Goal: Transaction & Acquisition: Purchase product/service

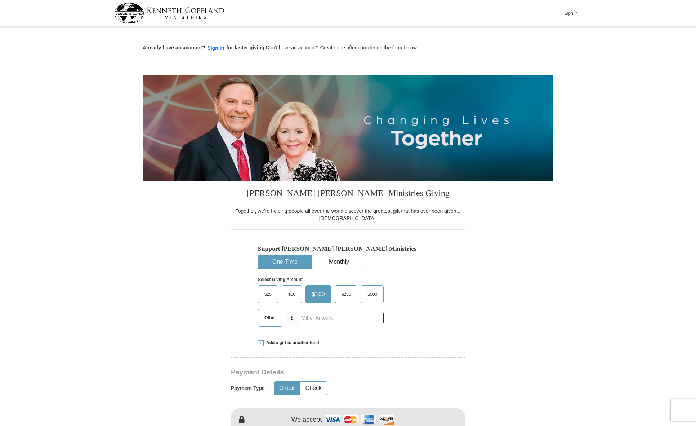
click at [273, 317] on span "Other" at bounding box center [270, 317] width 19 height 11
click at [0, 0] on input "Other" at bounding box center [0, 0] width 0 height 0
click at [278, 339] on span "Add a gift to another fund" at bounding box center [291, 342] width 55 height 6
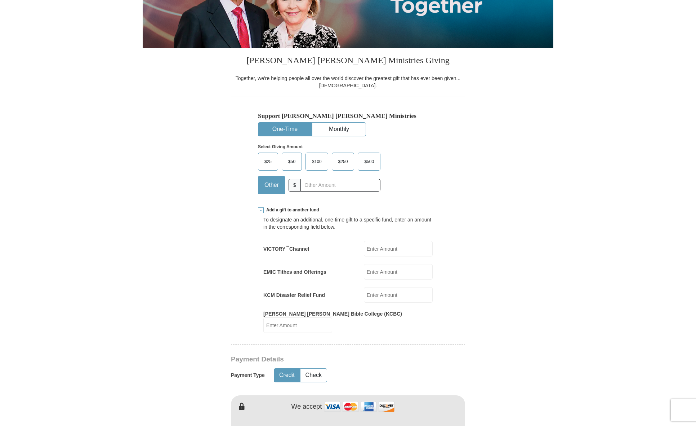
scroll to position [144, 0]
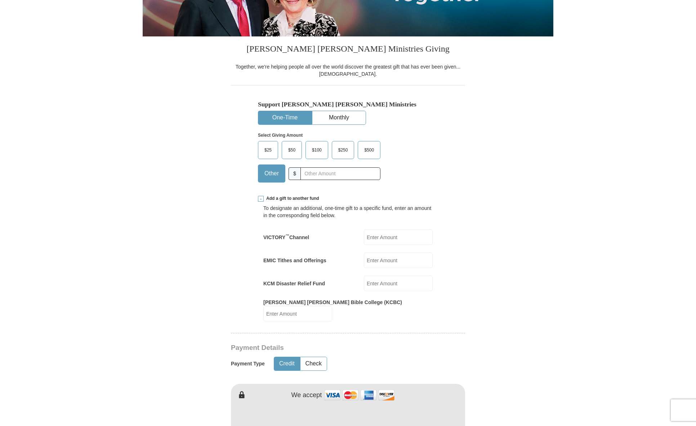
click at [382, 256] on input "EMIC Tithes and Offerings" at bounding box center [398, 259] width 69 height 15
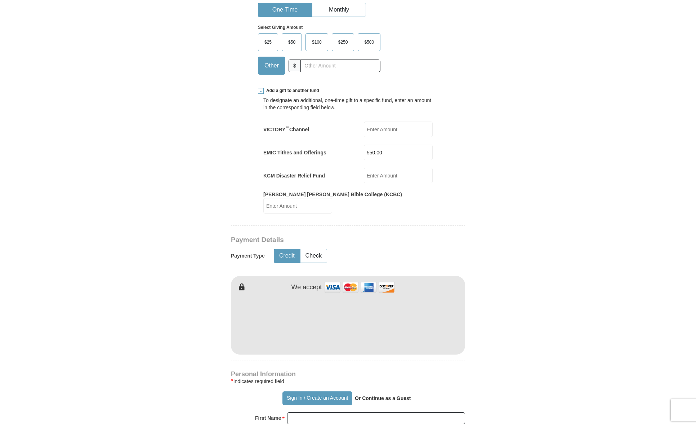
scroll to position [252, 0]
type input "550.00"
click at [317, 249] on button "Check" at bounding box center [314, 255] width 26 height 13
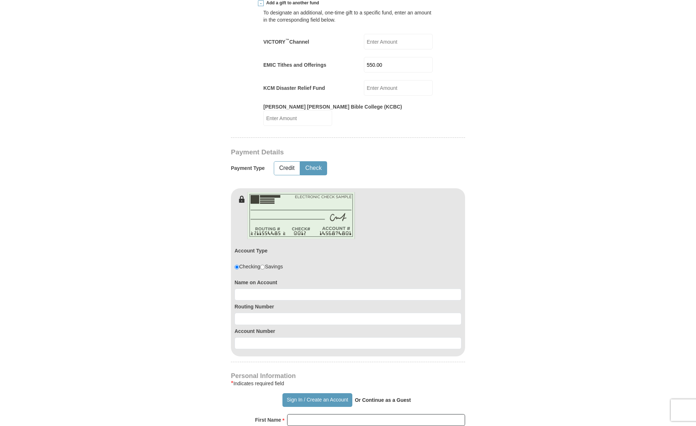
scroll to position [360, 0]
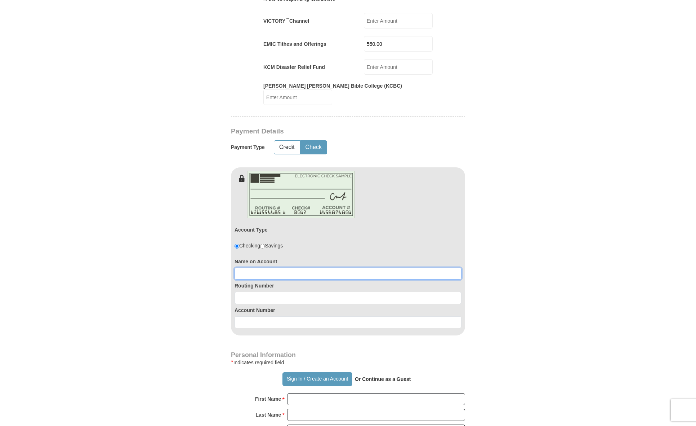
click at [304, 267] on input at bounding box center [348, 273] width 227 height 12
type input "[PERSON_NAME]"
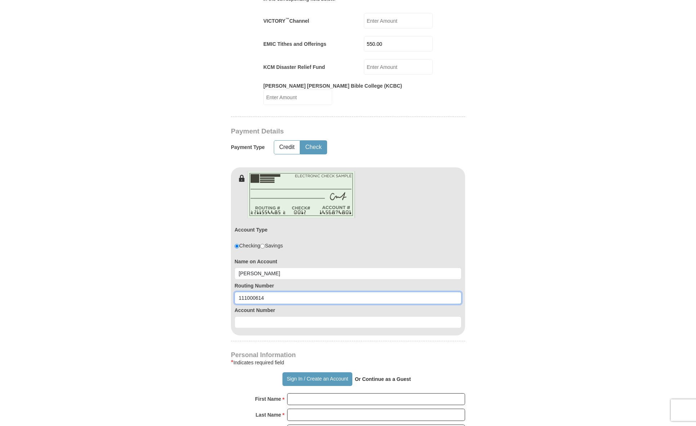
type input "111000614"
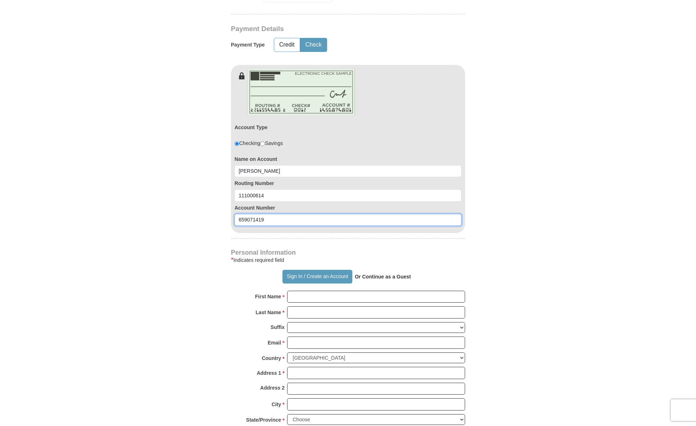
scroll to position [468, 0]
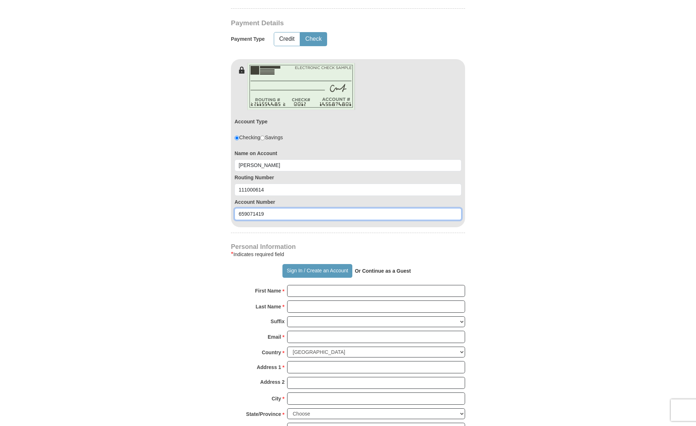
type input "659071419"
click at [328, 285] on input "First Name *" at bounding box center [376, 291] width 178 height 12
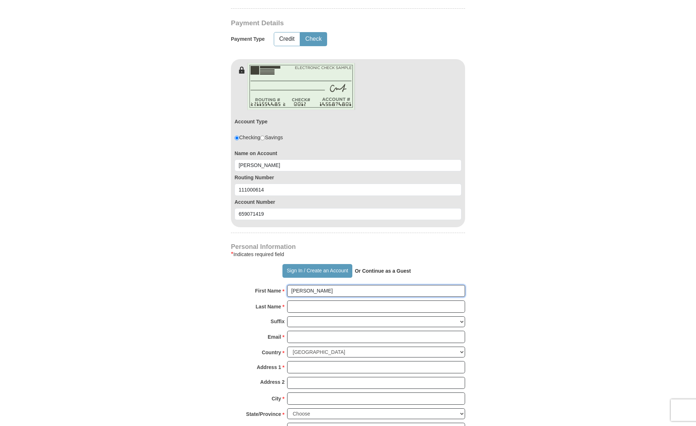
type input "[PERSON_NAME]"
type input "[EMAIL_ADDRESS][DOMAIN_NAME]"
type input "[STREET_ADDRESS]"
type input "[GEOGRAPHIC_DATA]"
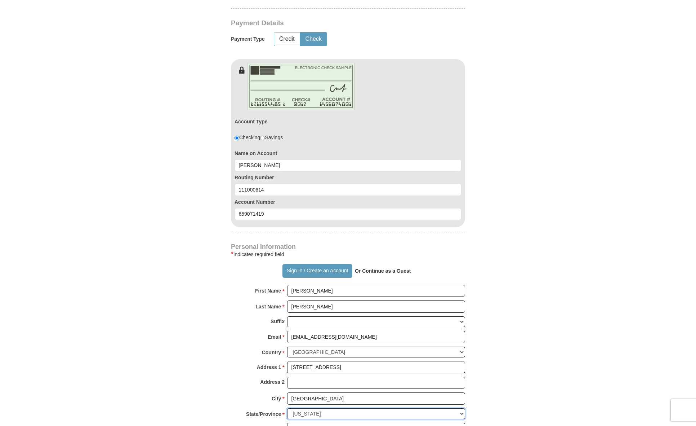
select select "[GEOGRAPHIC_DATA]"
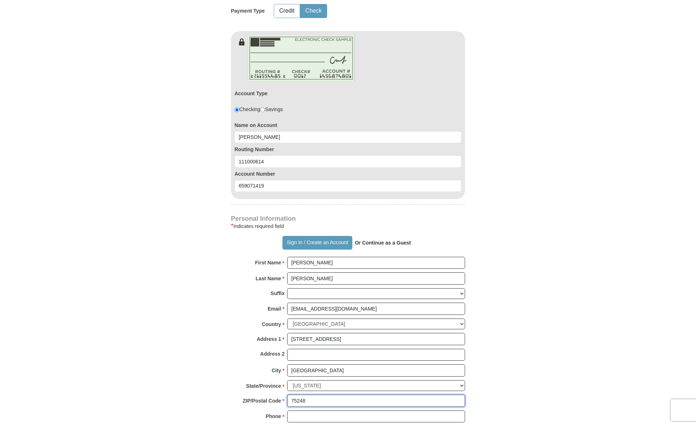
scroll to position [577, 0]
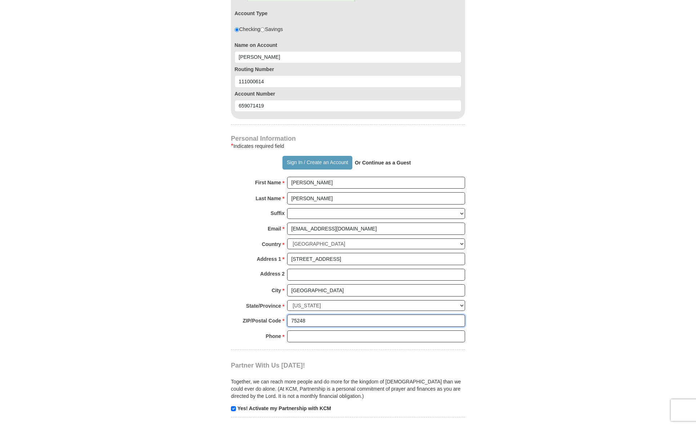
type input "75248"
click at [328, 330] on input "Phone * *" at bounding box center [376, 336] width 178 height 12
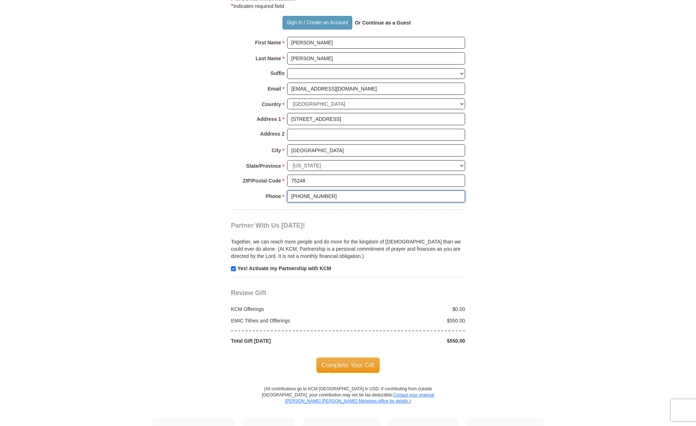
scroll to position [757, 0]
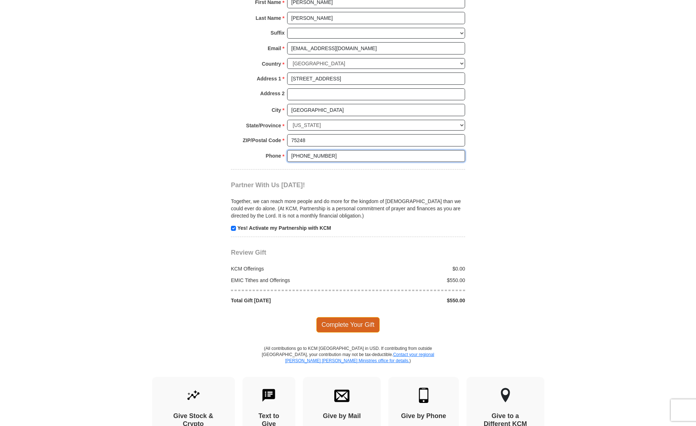
type input "[PHONE_NUMBER]"
click at [347, 317] on span "Complete Your Gift" at bounding box center [348, 324] width 64 height 15
